Goal: Transaction & Acquisition: Purchase product/service

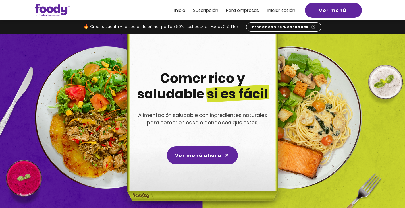
click at [275, 12] on span "Iniciar sesión" at bounding box center [282, 10] width 28 height 7
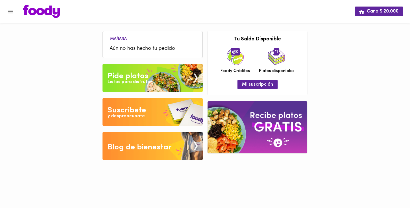
click at [12, 12] on icon "Menu" at bounding box center [10, 11] width 7 height 7
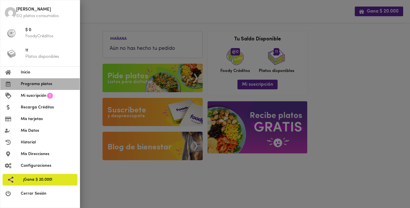
click at [30, 86] on span "Programa platos" at bounding box center [48, 84] width 54 height 6
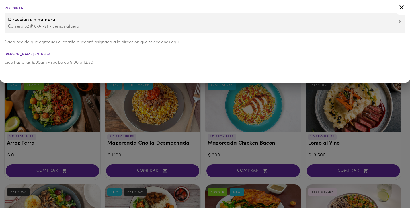
click at [403, 6] on icon at bounding box center [401, 7] width 4 height 4
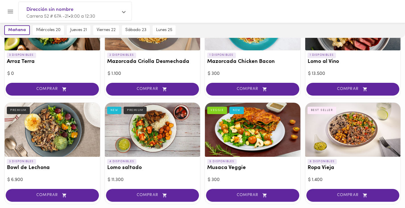
scroll to position [80, 0]
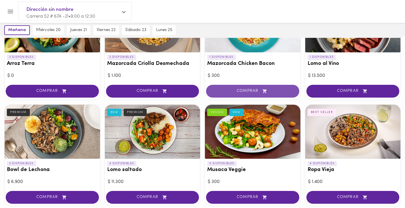
click at [249, 91] on span "COMPRAR" at bounding box center [252, 91] width 79 height 5
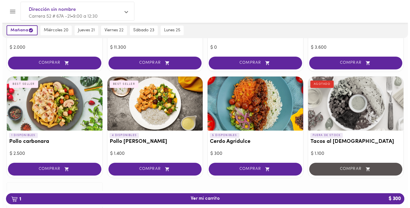
scroll to position [538, 0]
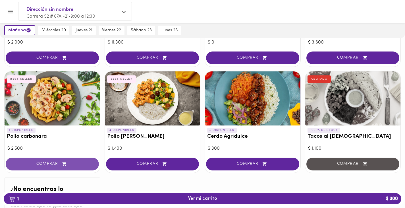
click at [43, 164] on span "COMPRAR" at bounding box center [52, 164] width 79 height 5
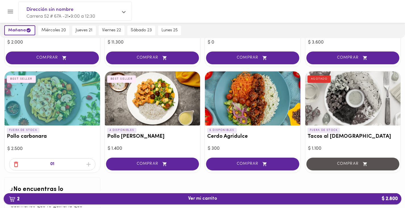
click at [205, 198] on span "2 Ver mi carrito $ 2.800" at bounding box center [202, 198] width 29 height 5
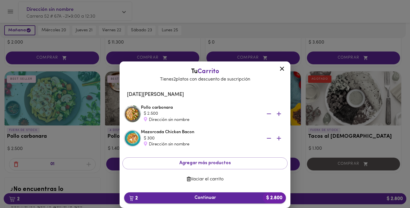
click at [207, 199] on span "2 Continuar $ 2.800" at bounding box center [205, 197] width 153 height 5
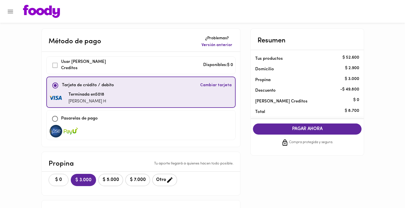
click at [59, 179] on span "$ 0" at bounding box center [58, 179] width 13 height 5
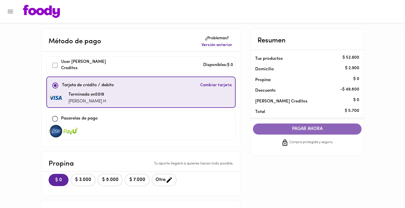
click at [307, 127] on span "PAGAR AHORA" at bounding box center [307, 128] width 97 height 5
